Goal: Task Accomplishment & Management: Manage account settings

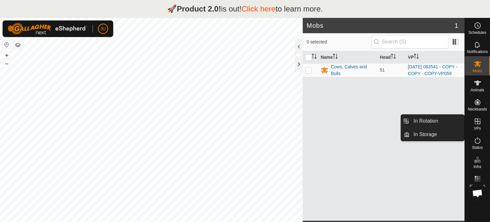
click at [476, 122] on icon at bounding box center [478, 121] width 8 height 8
click at [443, 121] on link "In Rotation" at bounding box center [437, 121] width 55 height 13
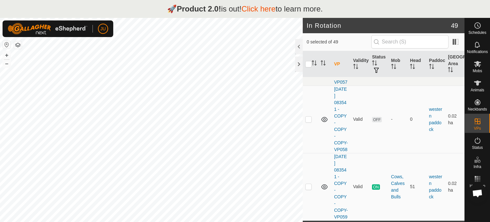
scroll to position [3807, 0]
click at [310, 184] on p-checkbox at bounding box center [308, 186] width 6 height 5
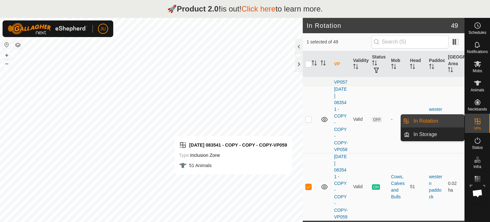
click at [431, 123] on link "In Rotation" at bounding box center [437, 121] width 55 height 13
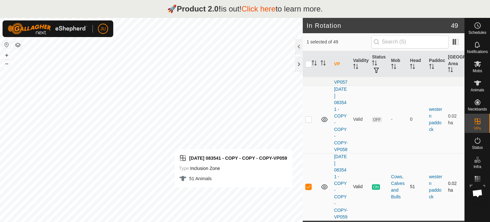
click at [311, 184] on p-tablecheckbox at bounding box center [308, 186] width 6 height 5
click at [310, 184] on p-checkbox at bounding box center [308, 186] width 6 height 5
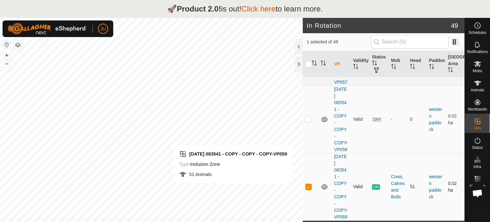
click at [311, 184] on p-checkbox at bounding box center [308, 186] width 6 height 5
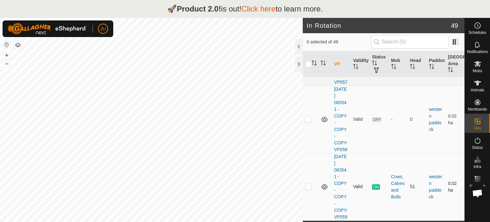
click at [311, 184] on p-tablecheckbox at bounding box center [308, 186] width 6 height 5
checkbox input "true"
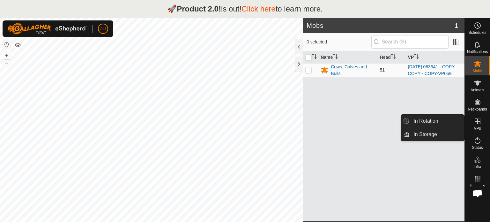
click at [474, 124] on icon at bounding box center [478, 121] width 8 height 8
click at [439, 120] on link "In Rotation" at bounding box center [437, 121] width 55 height 13
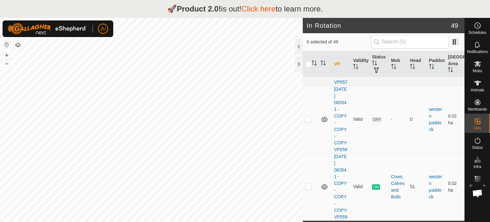
scroll to position [3807, 0]
click at [308, 184] on p-checkbox at bounding box center [308, 186] width 6 height 5
click at [297, 44] on div at bounding box center [299, 46] width 8 height 15
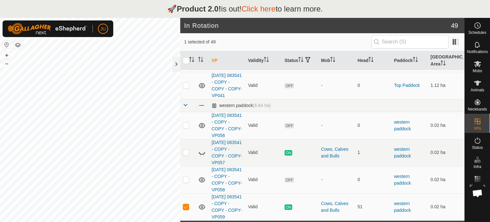
scroll to position [1213, 0]
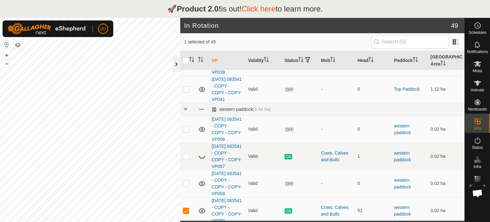
click at [175, 65] on div at bounding box center [177, 63] width 8 height 15
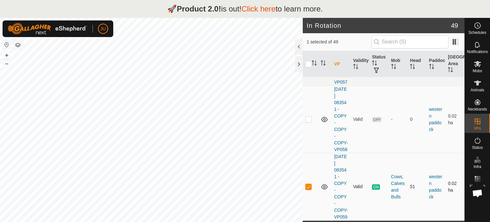
scroll to position [3807, 0]
click at [309, 184] on p-checkbox at bounding box center [308, 186] width 6 height 5
checkbox input "false"
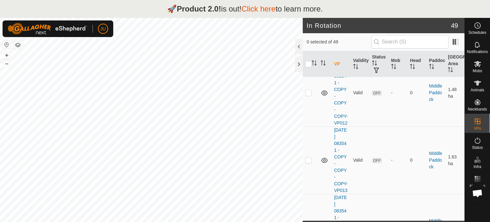
scroll to position [0, 0]
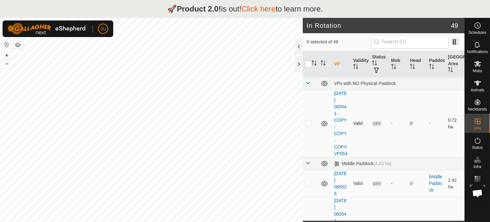
click at [306, 126] on p-checkbox at bounding box center [308, 123] width 6 height 5
click at [310, 126] on p-checkbox at bounding box center [308, 123] width 6 height 5
checkbox input "false"
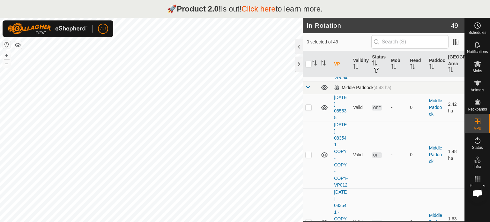
scroll to position [96, 0]
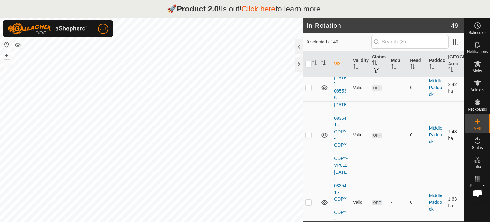
click at [308, 137] on p-checkbox at bounding box center [308, 134] width 6 height 5
checkbox input "true"
click at [479, 64] on icon at bounding box center [478, 64] width 8 height 8
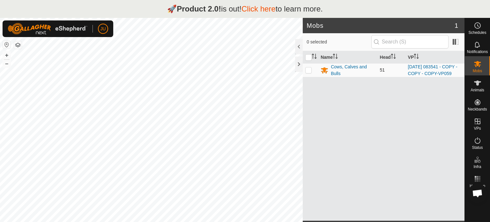
click at [308, 72] on p-checkbox at bounding box center [308, 69] width 6 height 5
checkbox input "true"
click at [300, 47] on div at bounding box center [299, 46] width 8 height 15
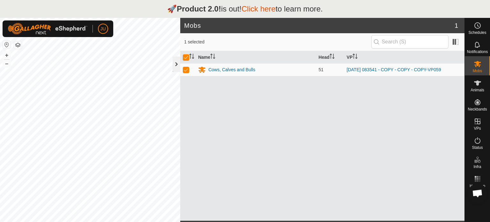
click at [176, 63] on div at bounding box center [177, 63] width 8 height 15
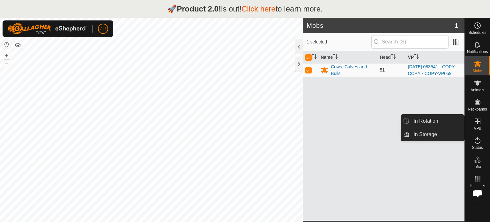
click at [478, 122] on icon at bounding box center [478, 121] width 8 height 8
click at [433, 119] on link "In Rotation" at bounding box center [437, 121] width 55 height 13
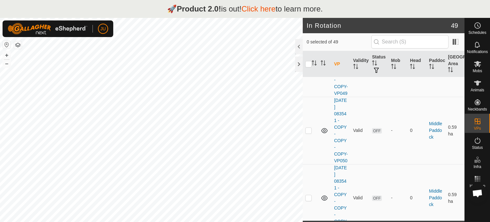
scroll to position [3807, 0]
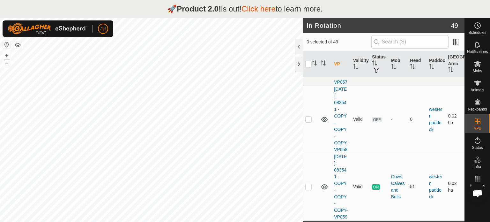
click at [310, 184] on p-checkbox at bounding box center [308, 186] width 6 height 5
click at [308, 184] on p-checkbox at bounding box center [308, 186] width 6 height 5
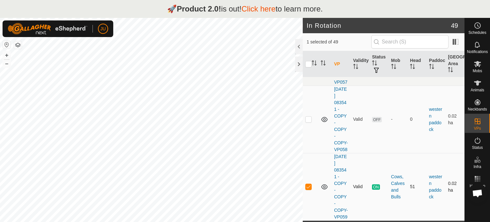
checkbox input "true"
